Goal: Task Accomplishment & Management: Manage account settings

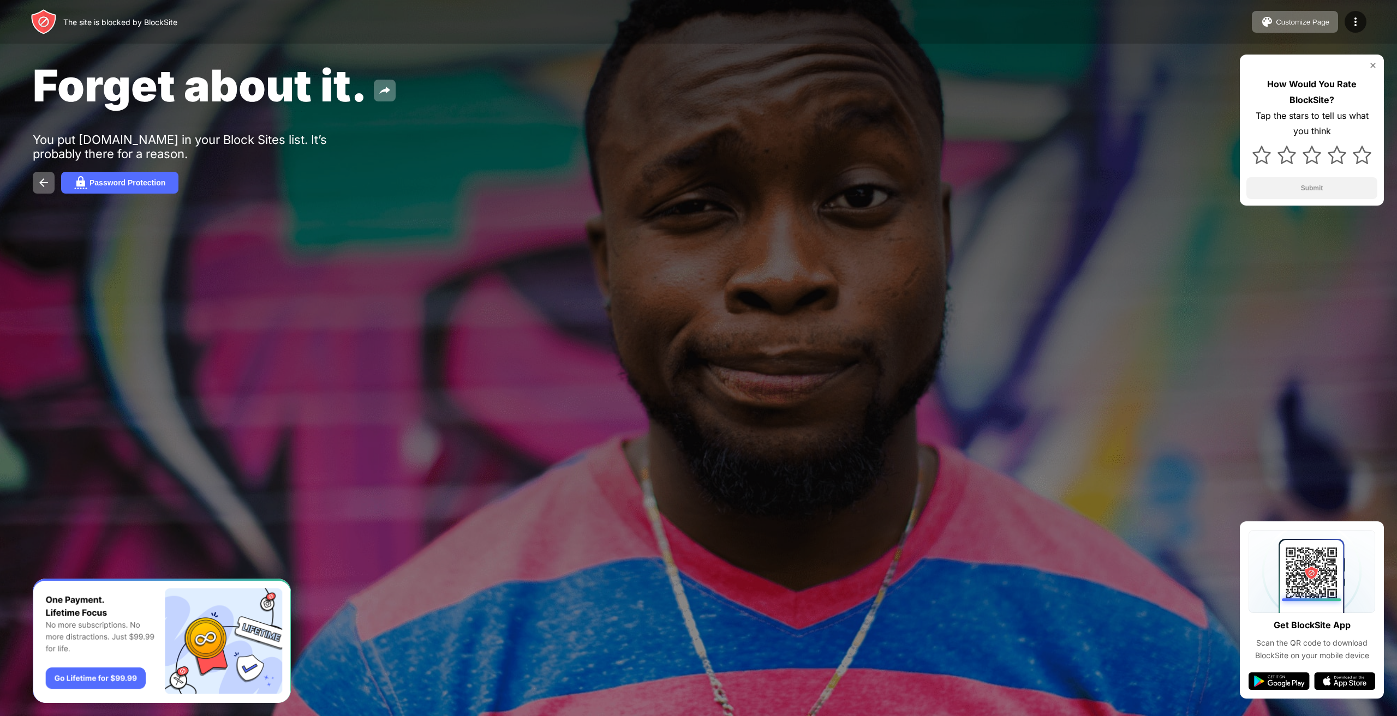
click at [157, 315] on div at bounding box center [698, 358] width 1397 height 716
